Goal: Task Accomplishment & Management: Complete application form

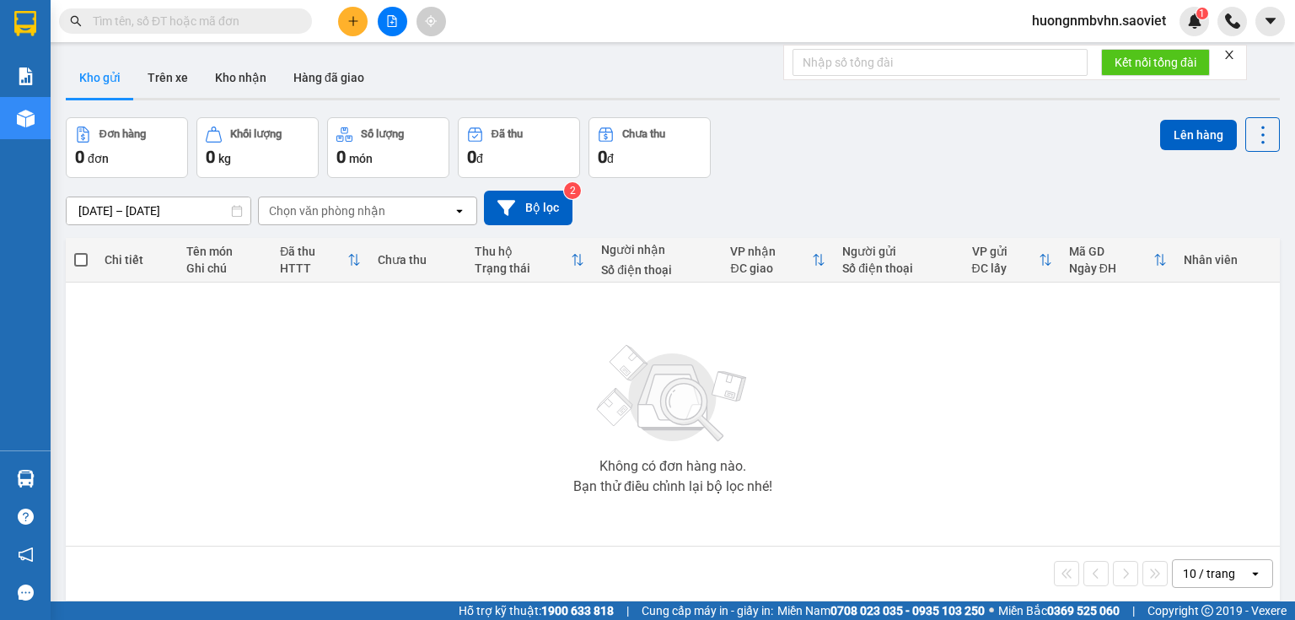
click at [1104, 20] on span "huongnmbvhn.saoviet" at bounding box center [1099, 20] width 161 height 21
click at [1079, 49] on span "Đăng xuất" at bounding box center [1106, 52] width 126 height 19
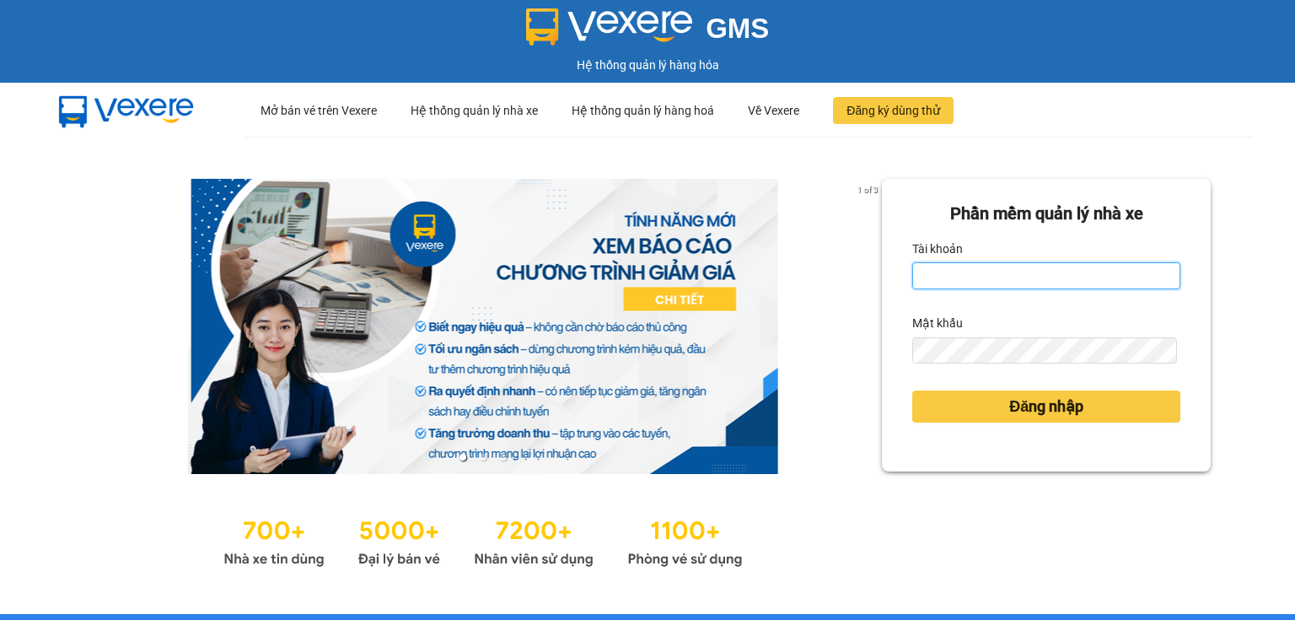
type input "huongnmbvhn.saoviet"
click at [1054, 283] on input "huongnmbvhn.saoviet" at bounding box center [1046, 275] width 268 height 27
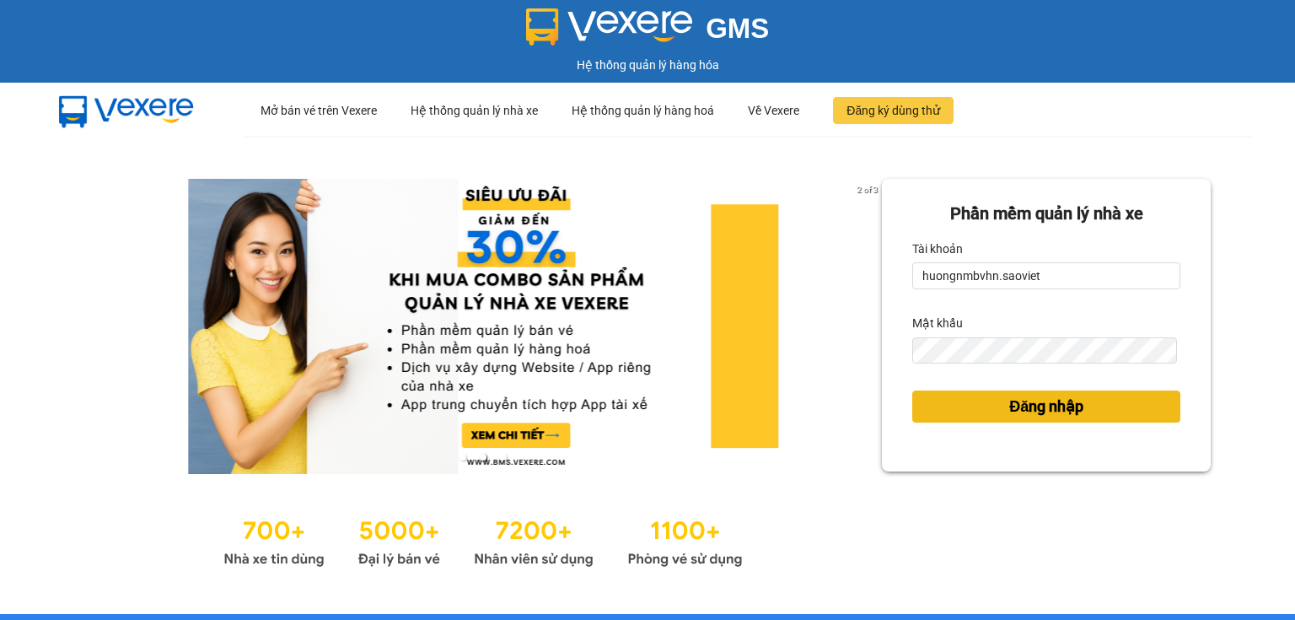
click at [1024, 404] on span "Đăng nhập" at bounding box center [1046, 407] width 74 height 24
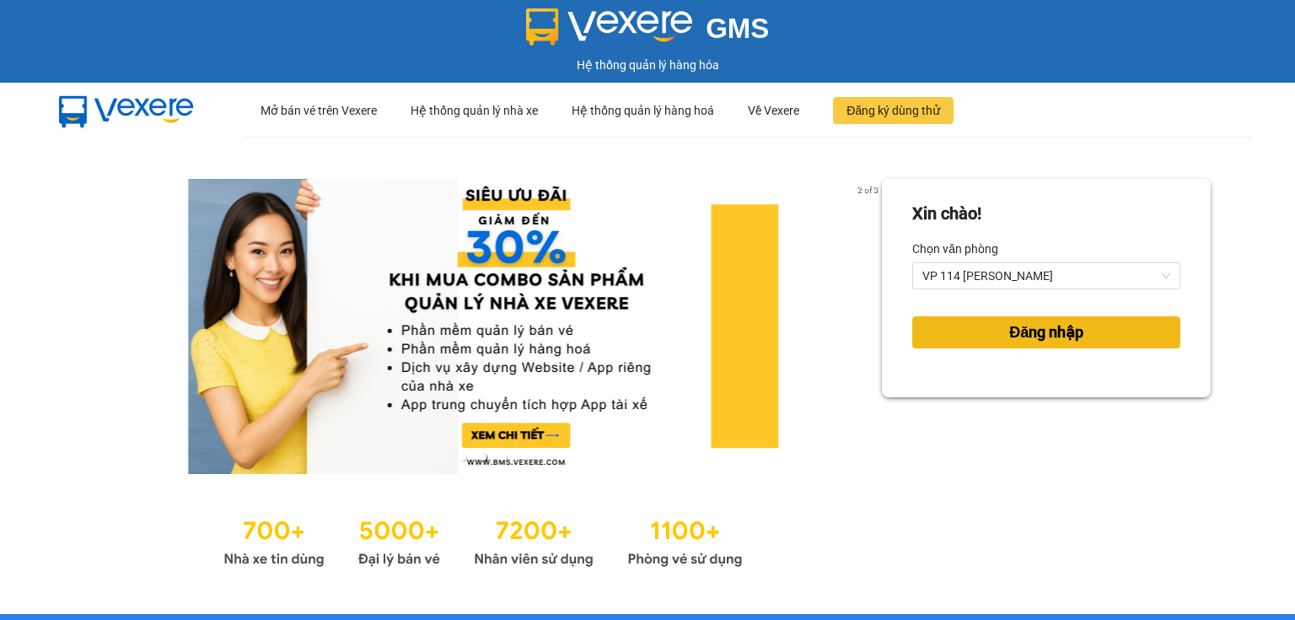
click at [1047, 331] on span "Đăng nhập" at bounding box center [1046, 332] width 74 height 24
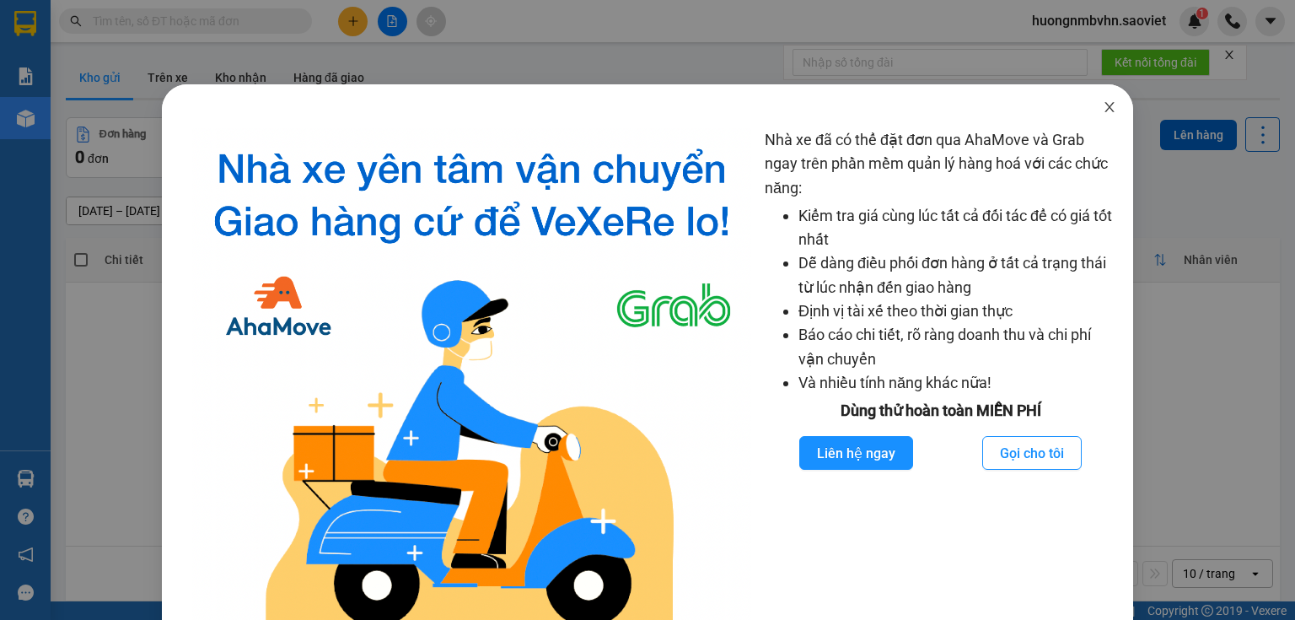
click at [1104, 99] on span "Close" at bounding box center [1109, 107] width 47 height 47
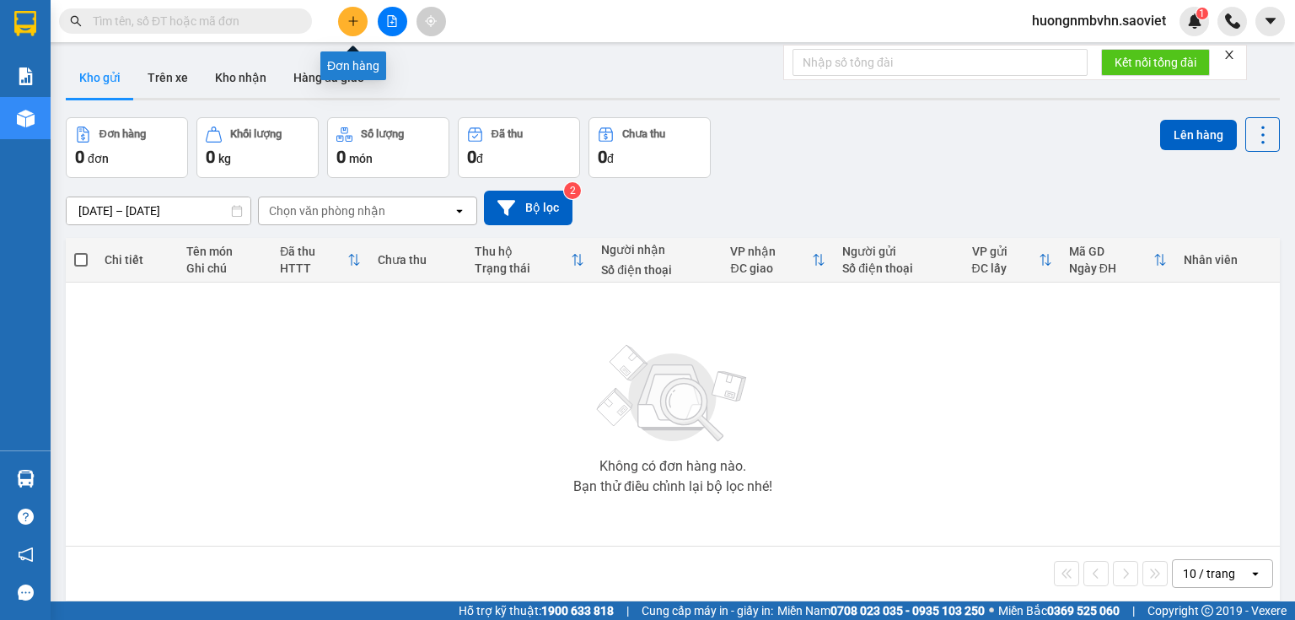
click at [358, 22] on icon "plus" at bounding box center [353, 21] width 12 height 12
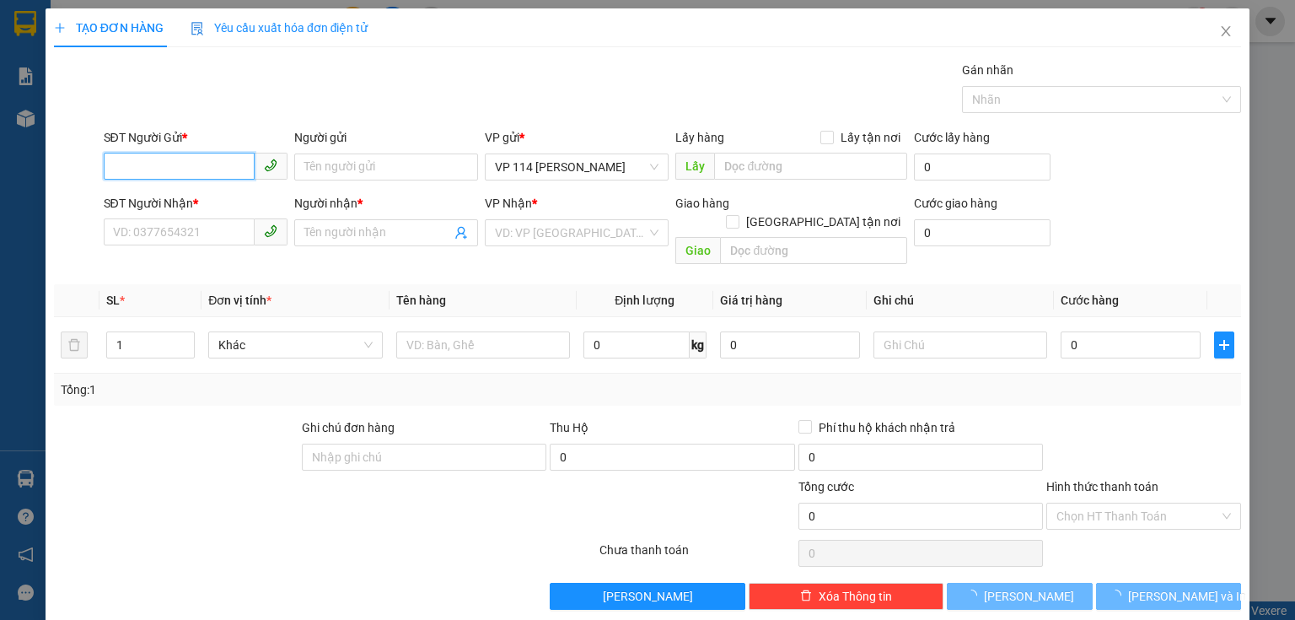
click at [196, 165] on input "SĐT Người Gửi *" at bounding box center [179, 166] width 151 height 27
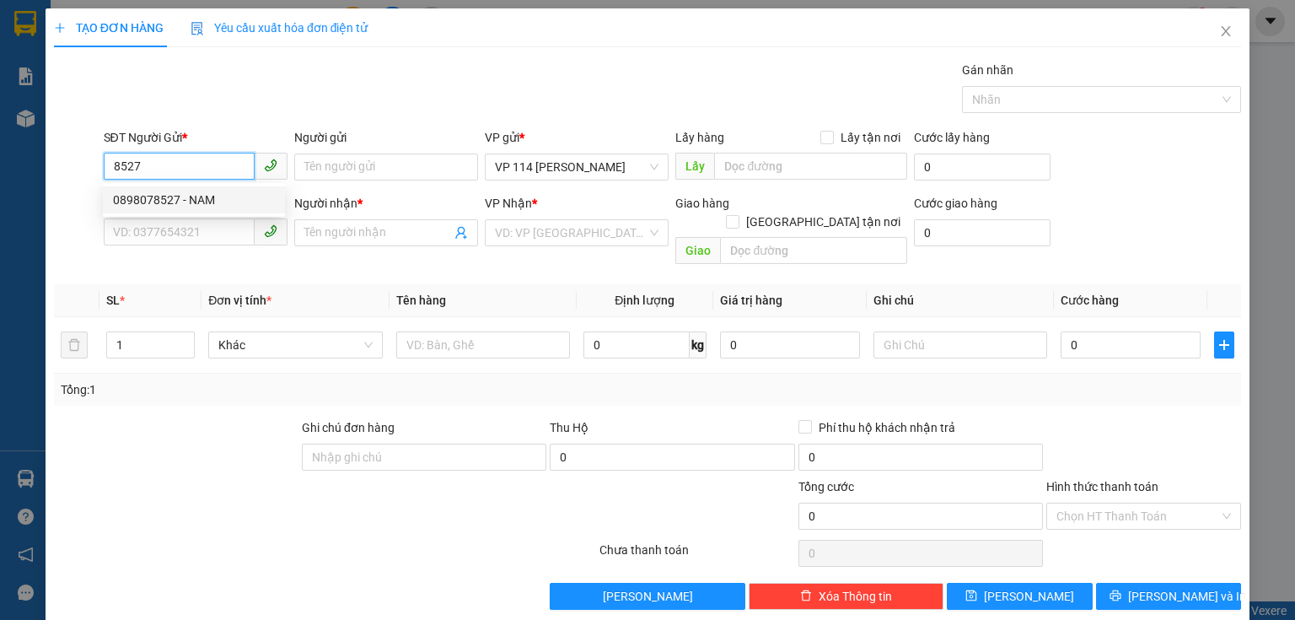
click at [153, 196] on div "0898078527 - NAM" at bounding box center [194, 200] width 162 height 19
type input "0898078527"
type input "NAM"
type input "0898078527"
type input "NAM"
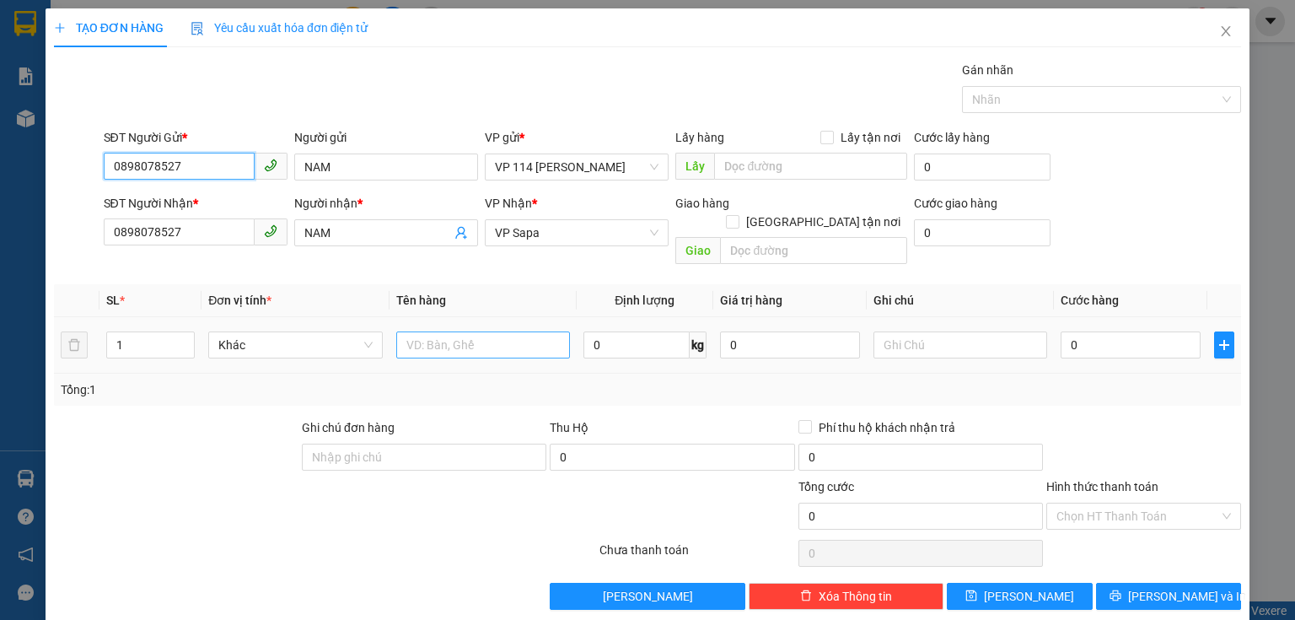
type input "0898078527"
click at [474, 331] on input "text" at bounding box center [483, 344] width 174 height 27
type input "xốp"
click at [1116, 331] on input "0" at bounding box center [1131, 344] width 140 height 27
type input "7"
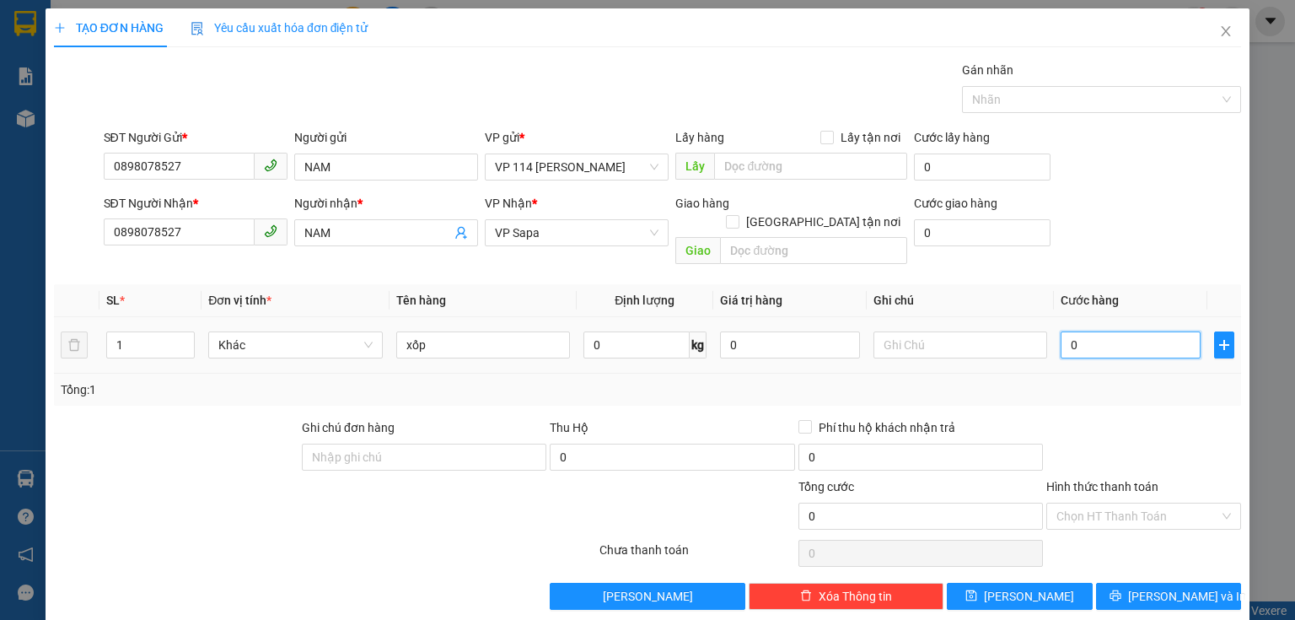
type input "7"
type input "70"
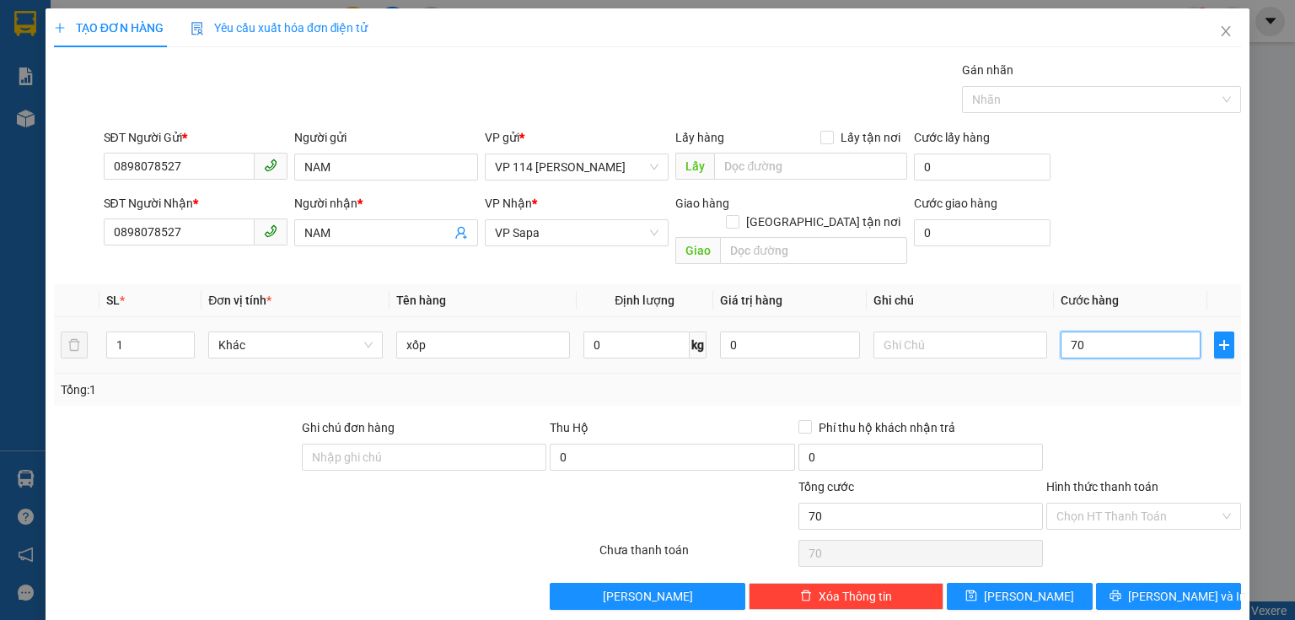
type input "700"
type input "7.000"
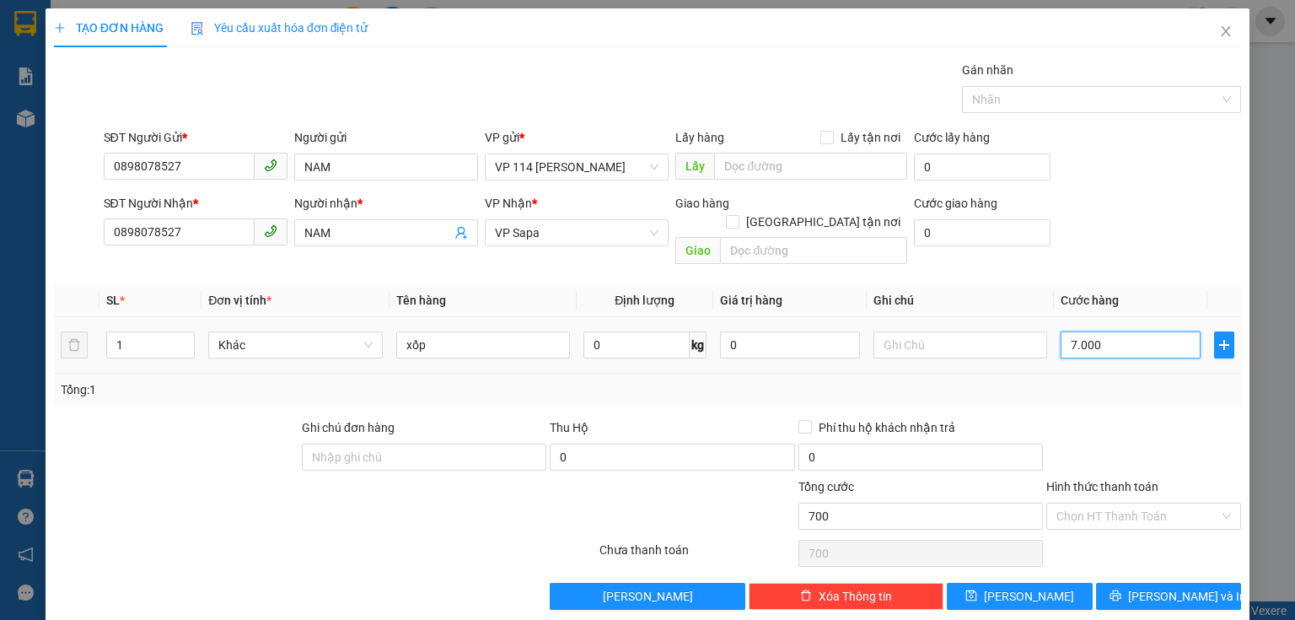
type input "7.000"
type input "70.000"
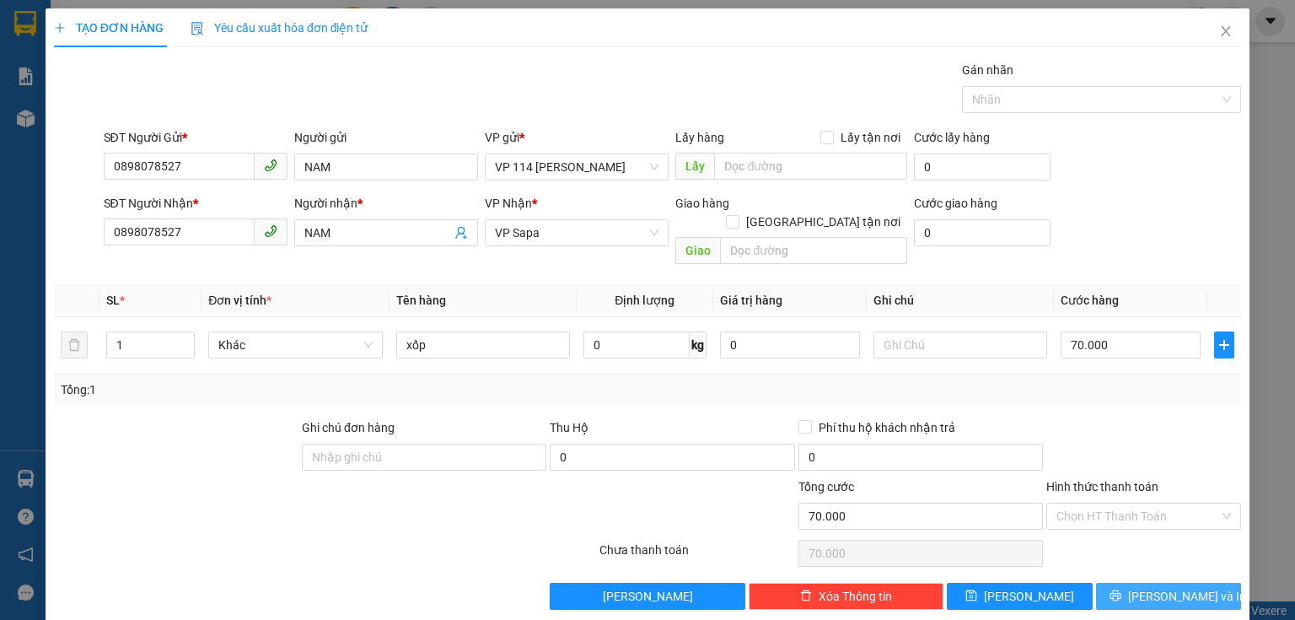
click at [1183, 587] on span "Lưu và In" at bounding box center [1187, 596] width 118 height 19
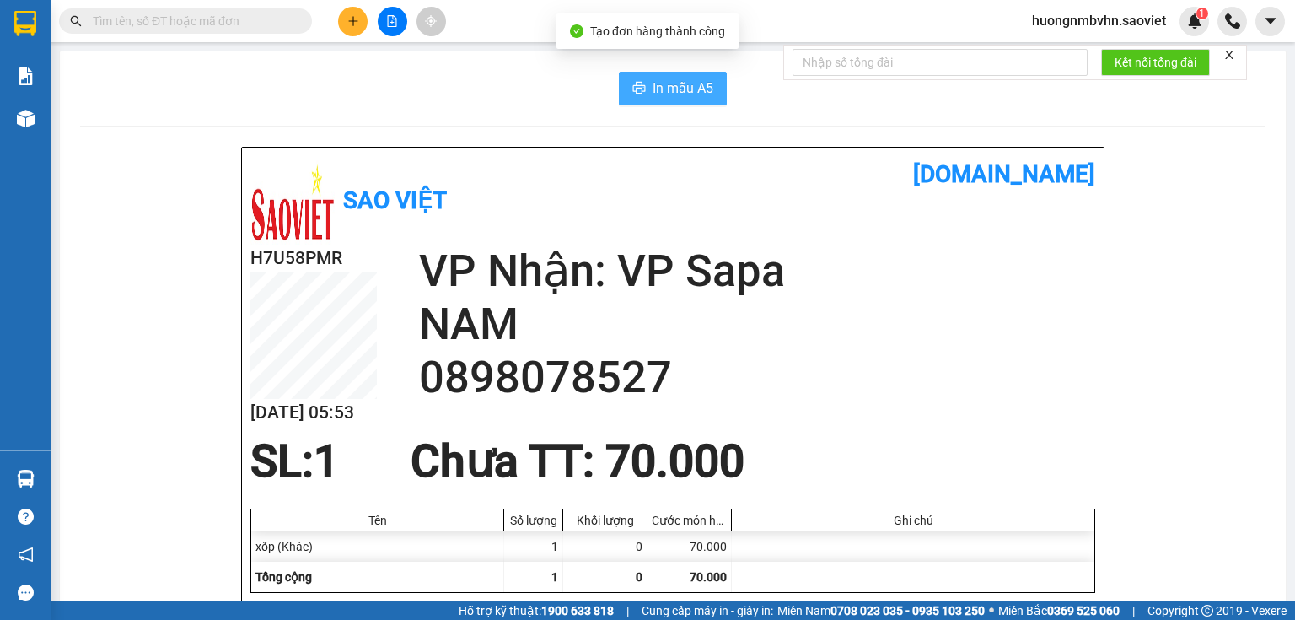
click at [661, 91] on span "In mẫu A5" at bounding box center [683, 88] width 61 height 21
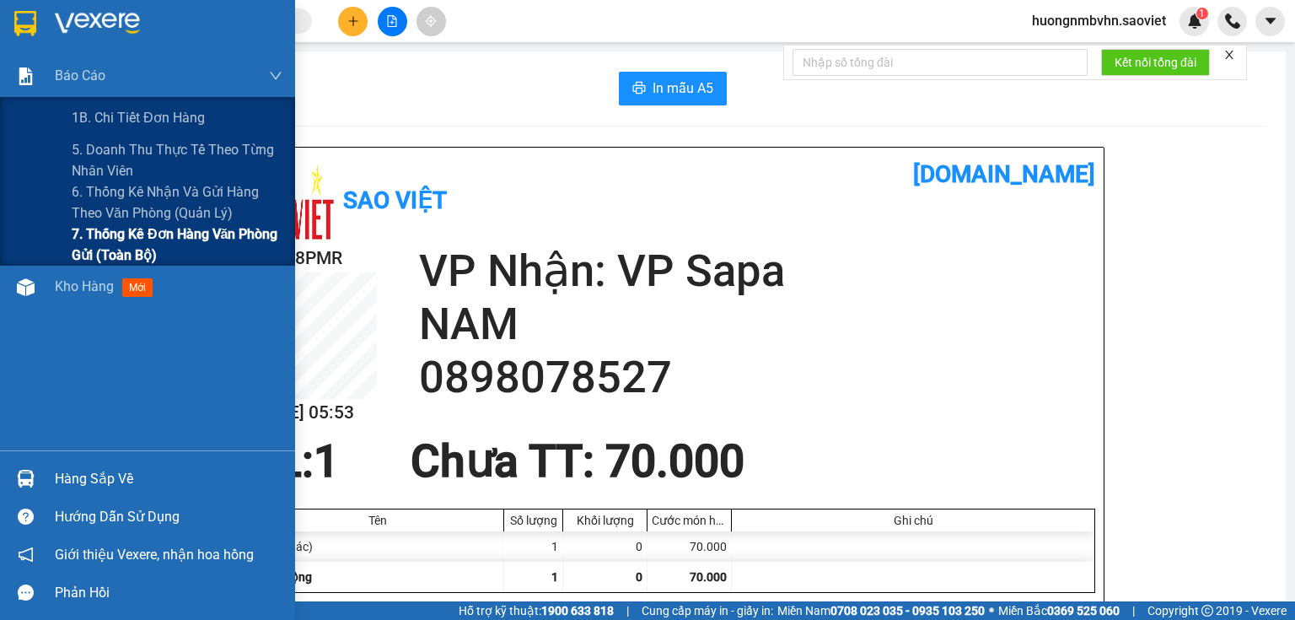
drag, startPoint x: 114, startPoint y: 231, endPoint x: 126, endPoint y: 234, distance: 12.9
click at [113, 232] on span "7. Thống kê đơn hàng văn phòng gửi (toàn bộ)" at bounding box center [177, 244] width 211 height 42
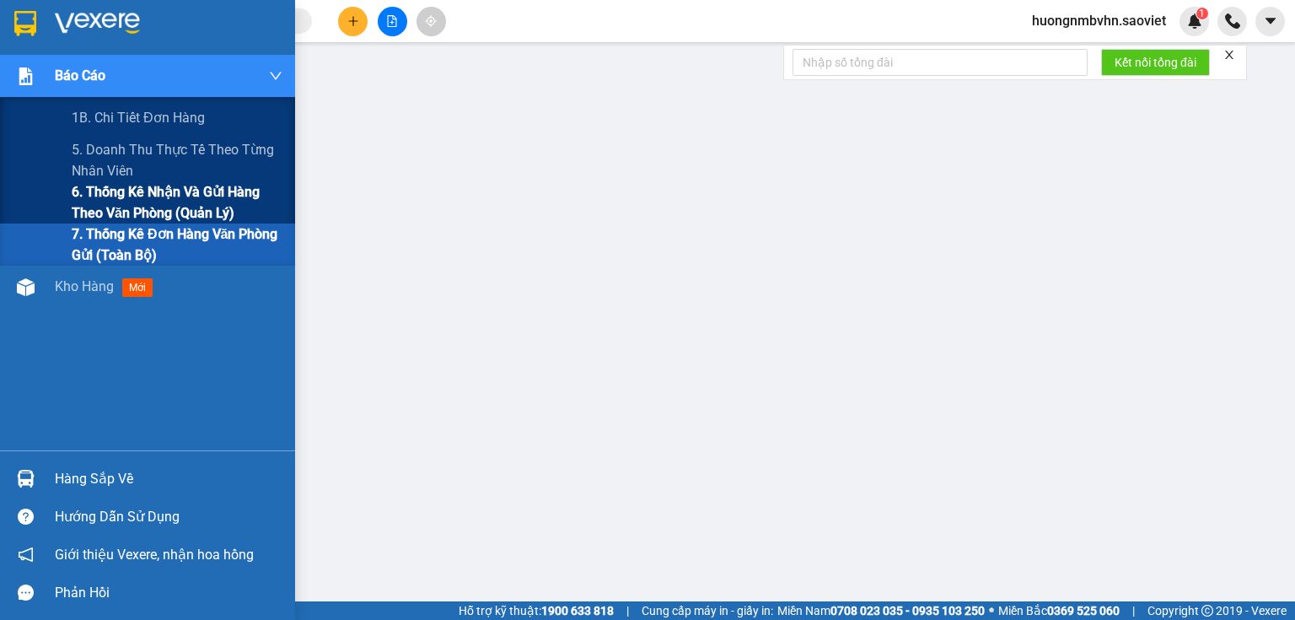
click at [106, 191] on span "6. Thống kê nhận và gửi hàng theo văn phòng (quản lý)" at bounding box center [177, 202] width 211 height 42
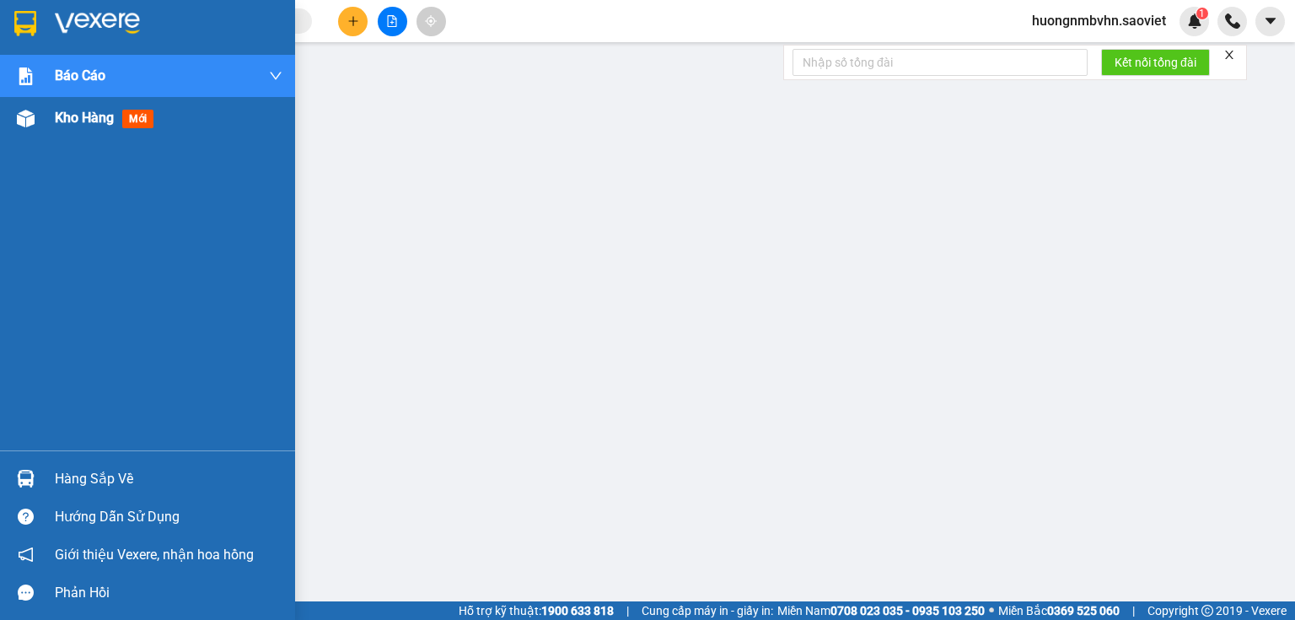
click at [95, 118] on span "Kho hàng" at bounding box center [84, 118] width 59 height 16
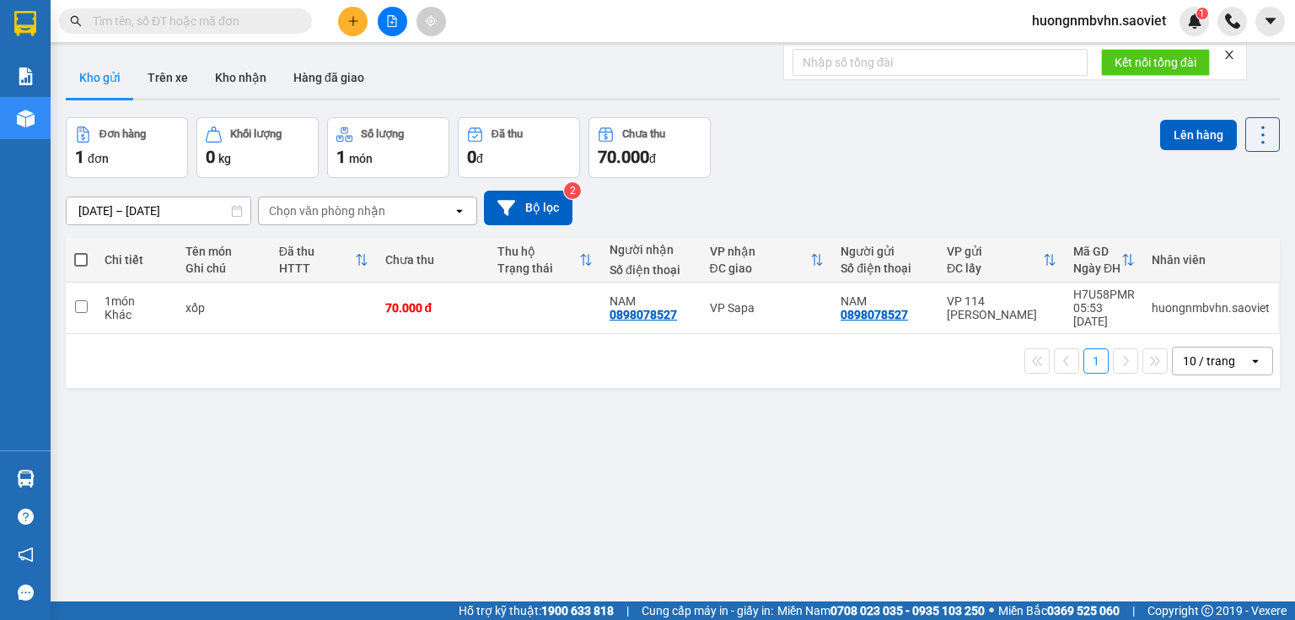
click at [81, 260] on span at bounding box center [80, 259] width 13 height 13
click at [81, 251] on input "checkbox" at bounding box center [81, 251] width 0 height 0
checkbox input "true"
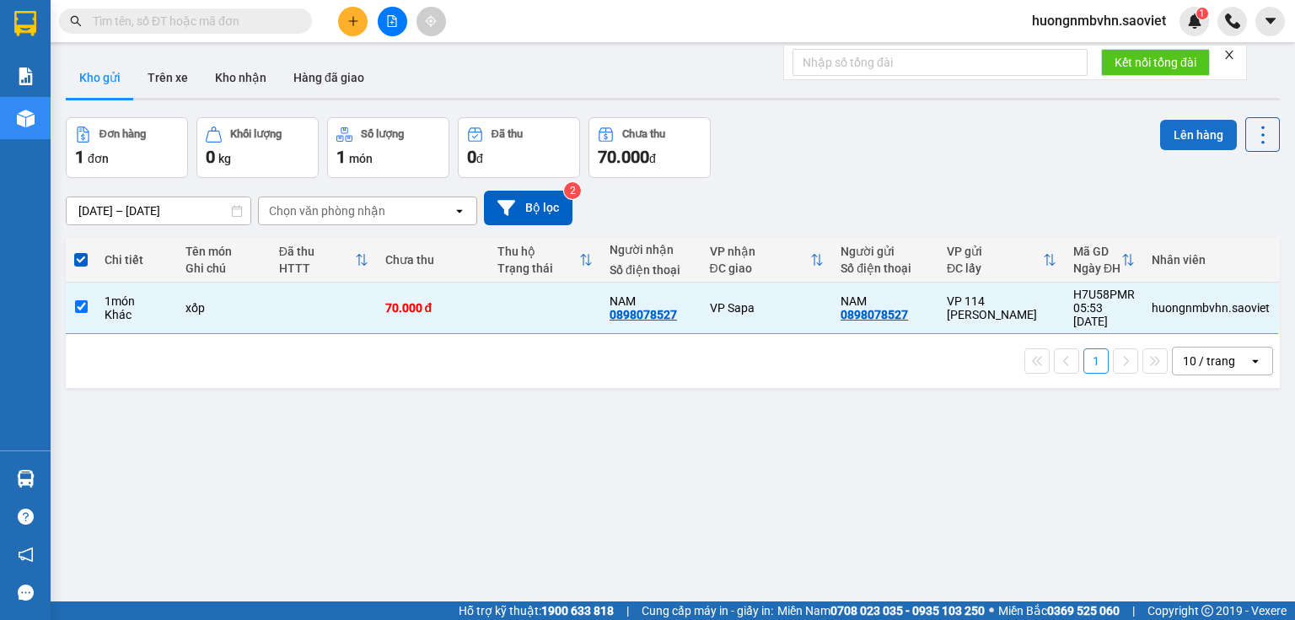
click at [1174, 128] on button "Lên hàng" at bounding box center [1198, 135] width 77 height 30
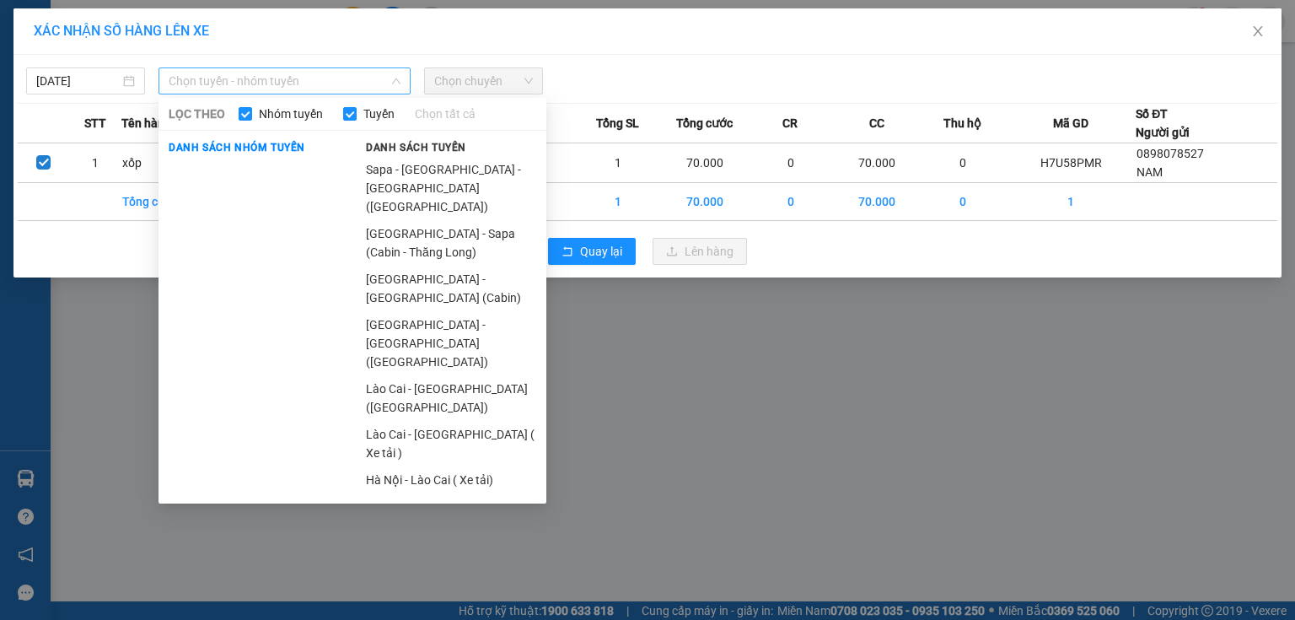
click at [325, 81] on span "Chọn tuyến - nhóm tuyến" at bounding box center [285, 80] width 232 height 25
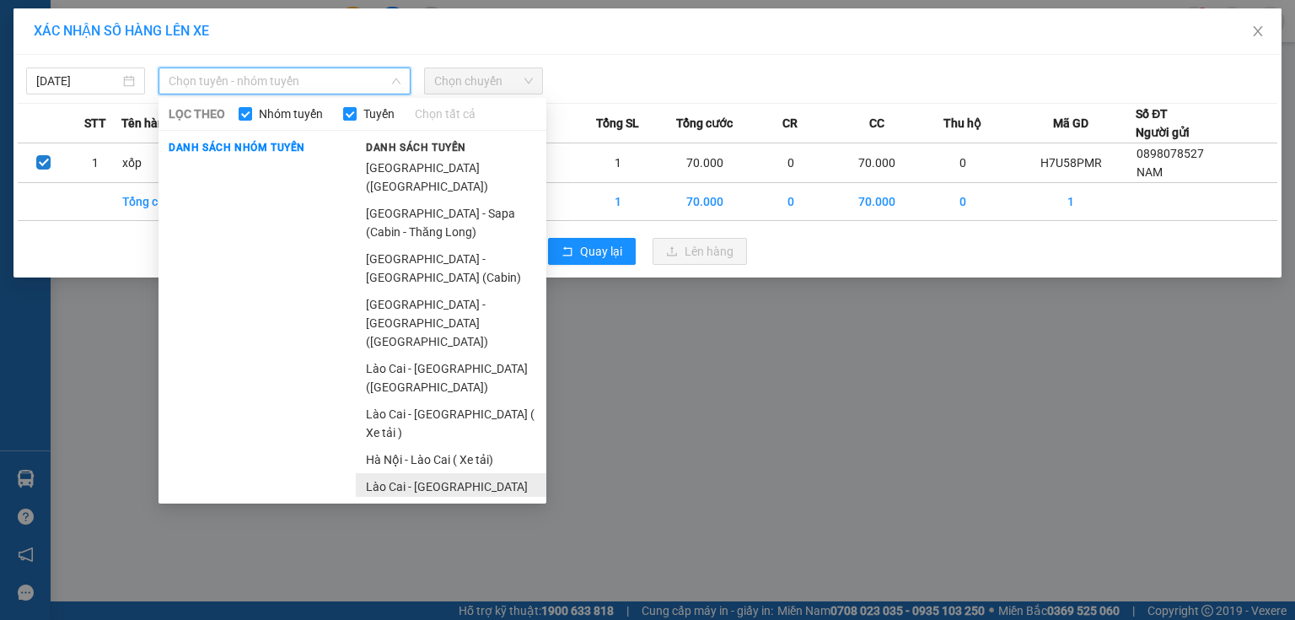
scroll to position [56, 0]
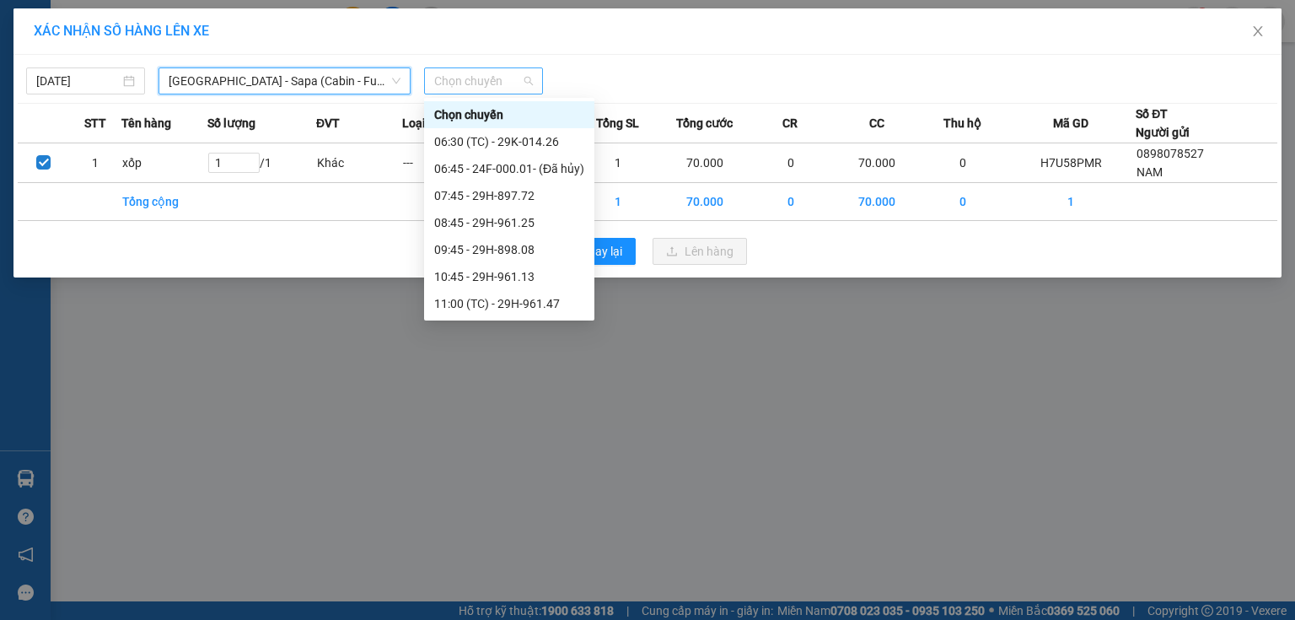
click at [496, 82] on span "Chọn chuyến" at bounding box center [483, 80] width 99 height 25
click at [545, 138] on div "06:30 (TC) - 29K-014.26" at bounding box center [509, 141] width 150 height 19
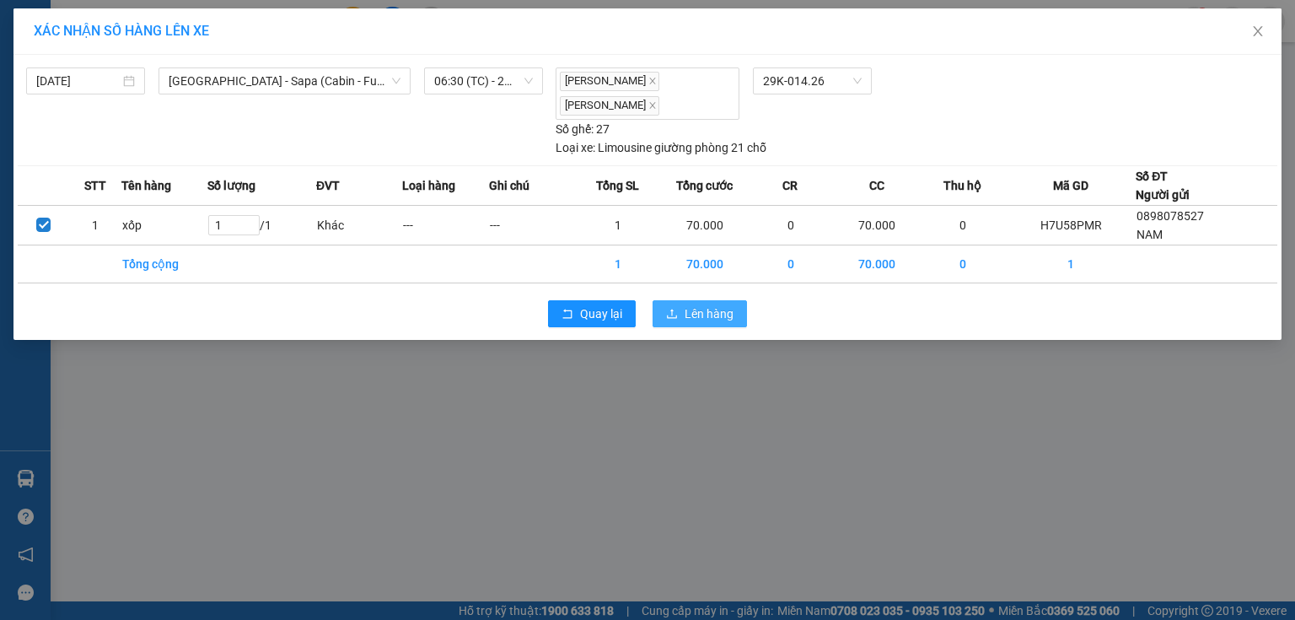
click at [693, 308] on span "Lên hàng" at bounding box center [709, 313] width 49 height 19
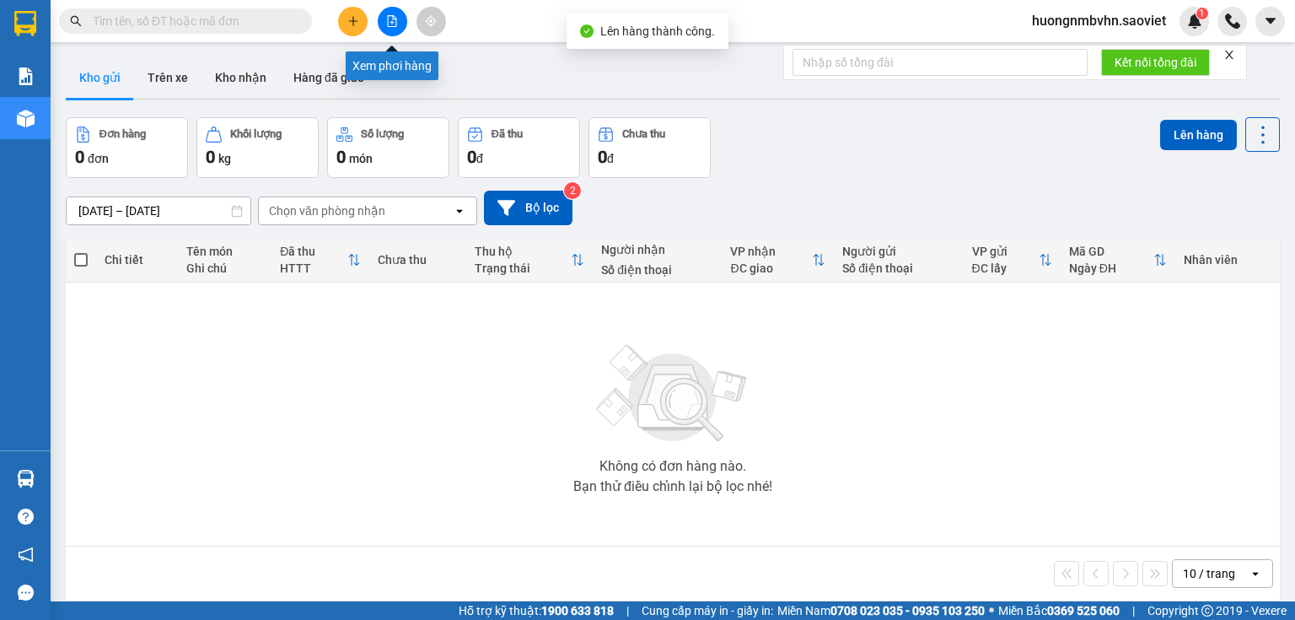
click at [395, 19] on icon "file-add" at bounding box center [392, 21] width 9 height 12
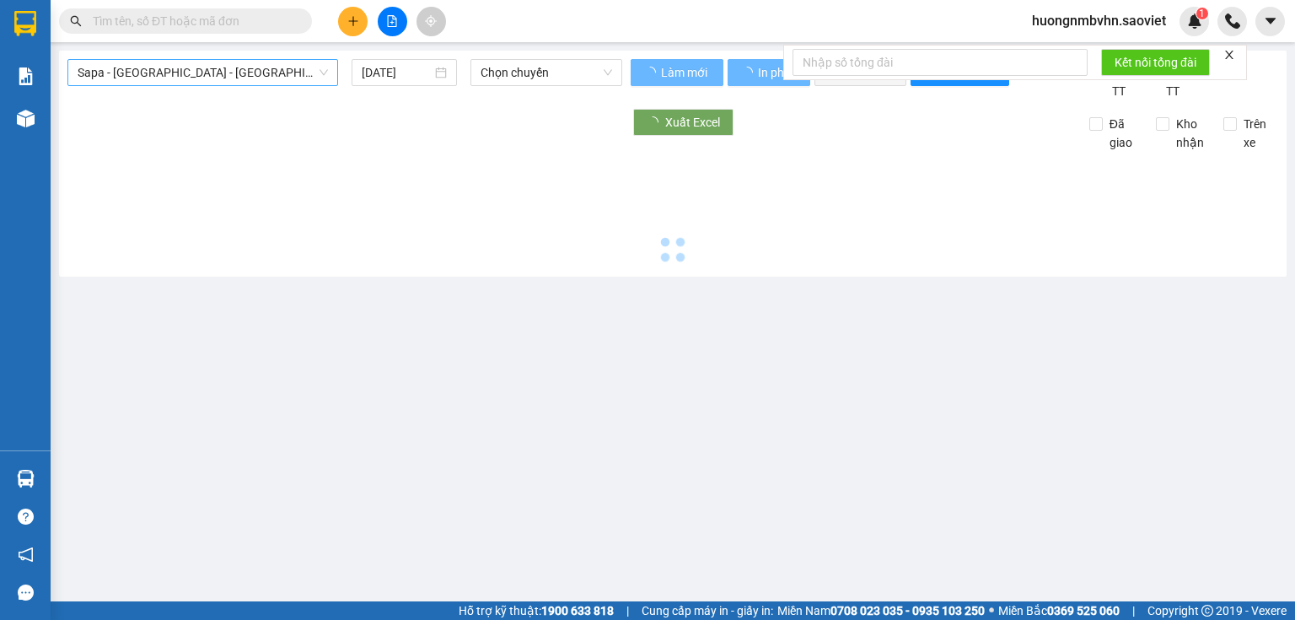
type input "13/10/2025"
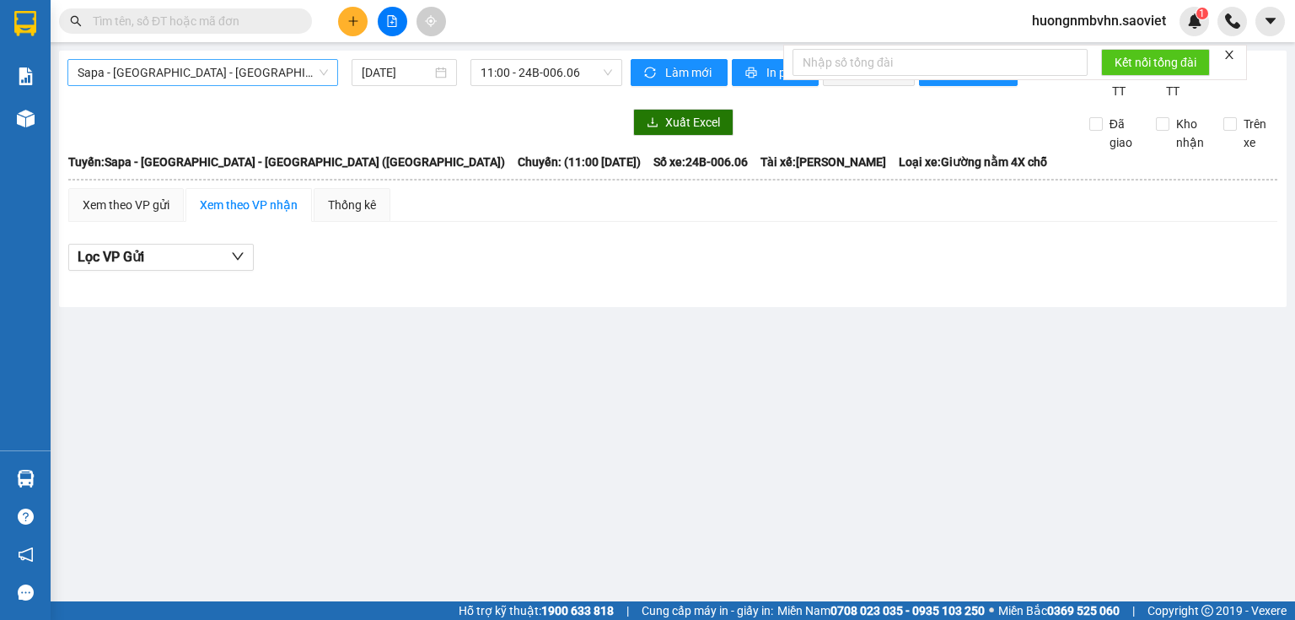
click at [255, 70] on span "Sapa - Lào Cai - Hà Nội (Giường)" at bounding box center [203, 72] width 250 height 25
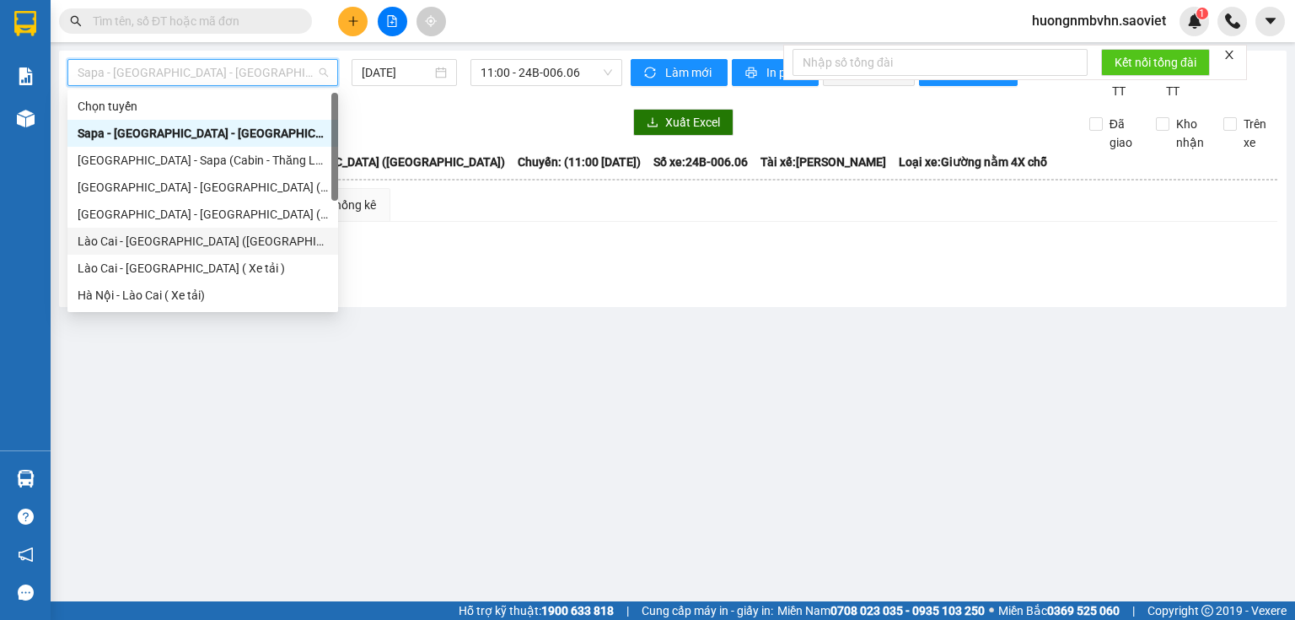
scroll to position [135, 0]
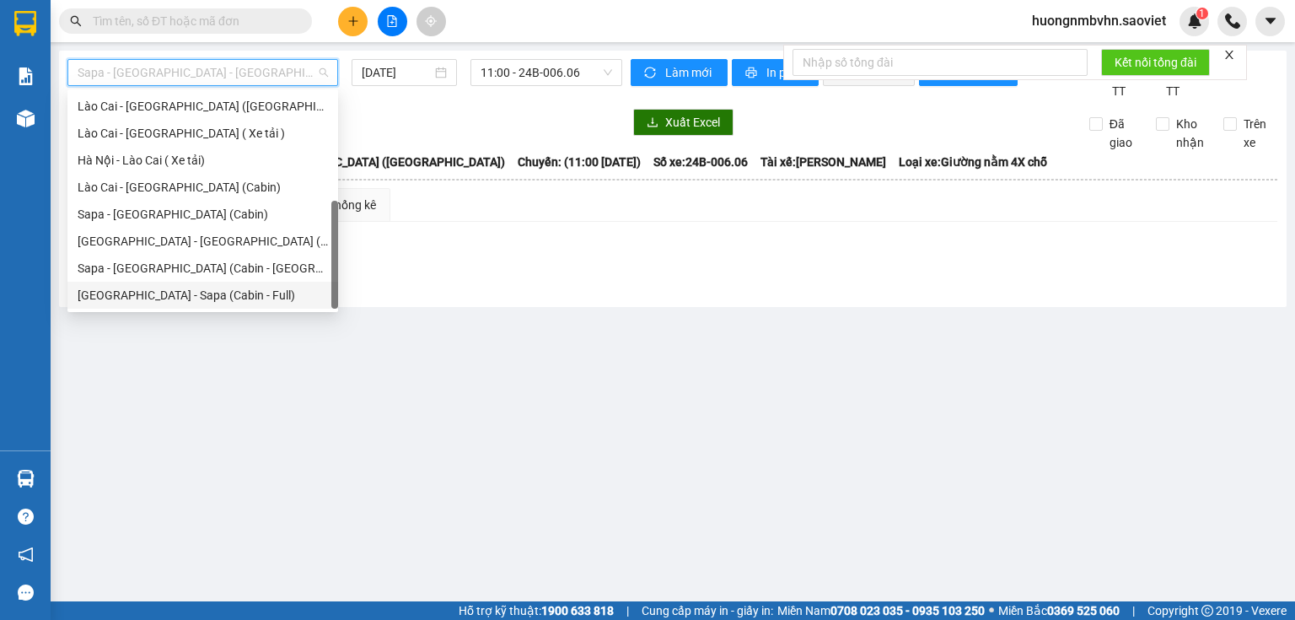
click at [196, 296] on div "Hà Nội - Sapa (Cabin - Full)" at bounding box center [203, 295] width 250 height 19
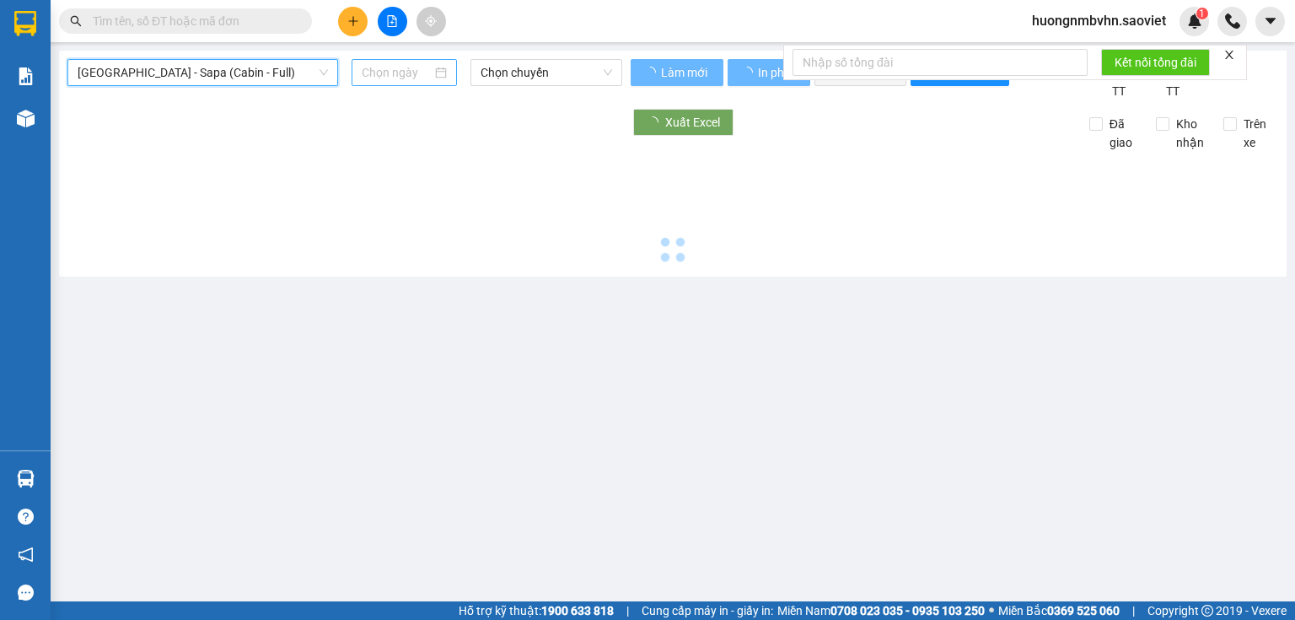
type input "13/10/2025"
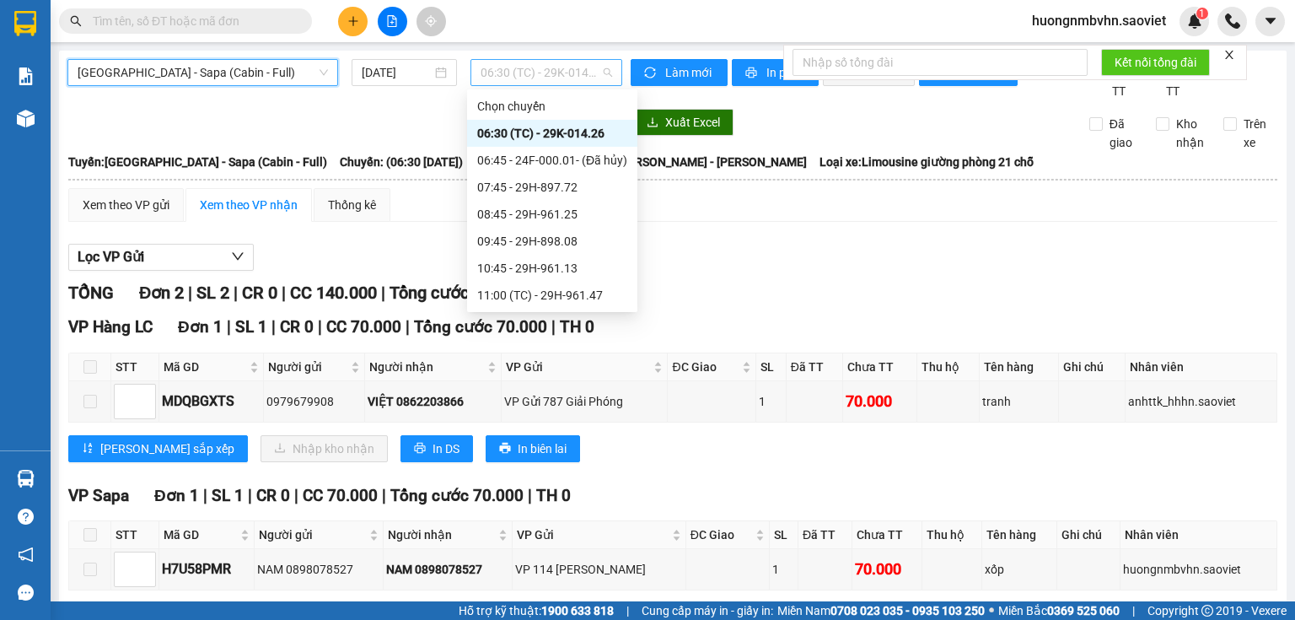
click at [534, 71] on span "06:30 (TC) - 29K-014.26" at bounding box center [547, 72] width 132 height 25
click at [558, 131] on div "06:30 (TC) - 29K-014.26" at bounding box center [552, 133] width 150 height 19
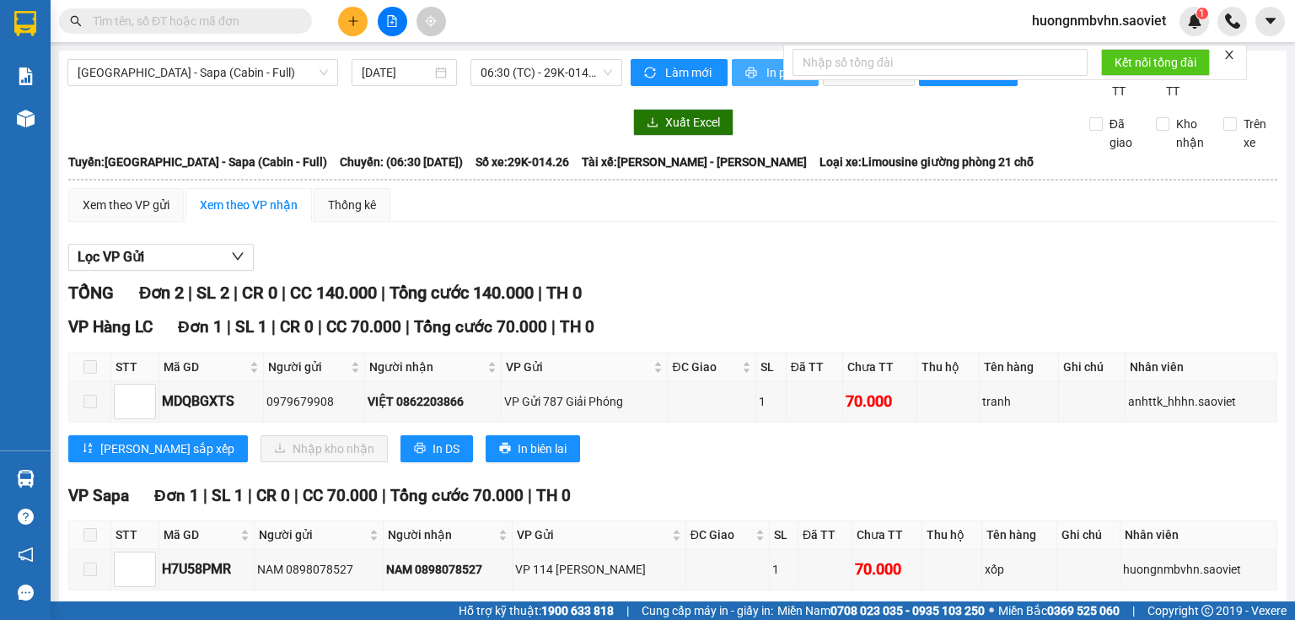
click at [755, 71] on button "In phơi" at bounding box center [775, 72] width 87 height 27
